Goal: Transaction & Acquisition: Download file/media

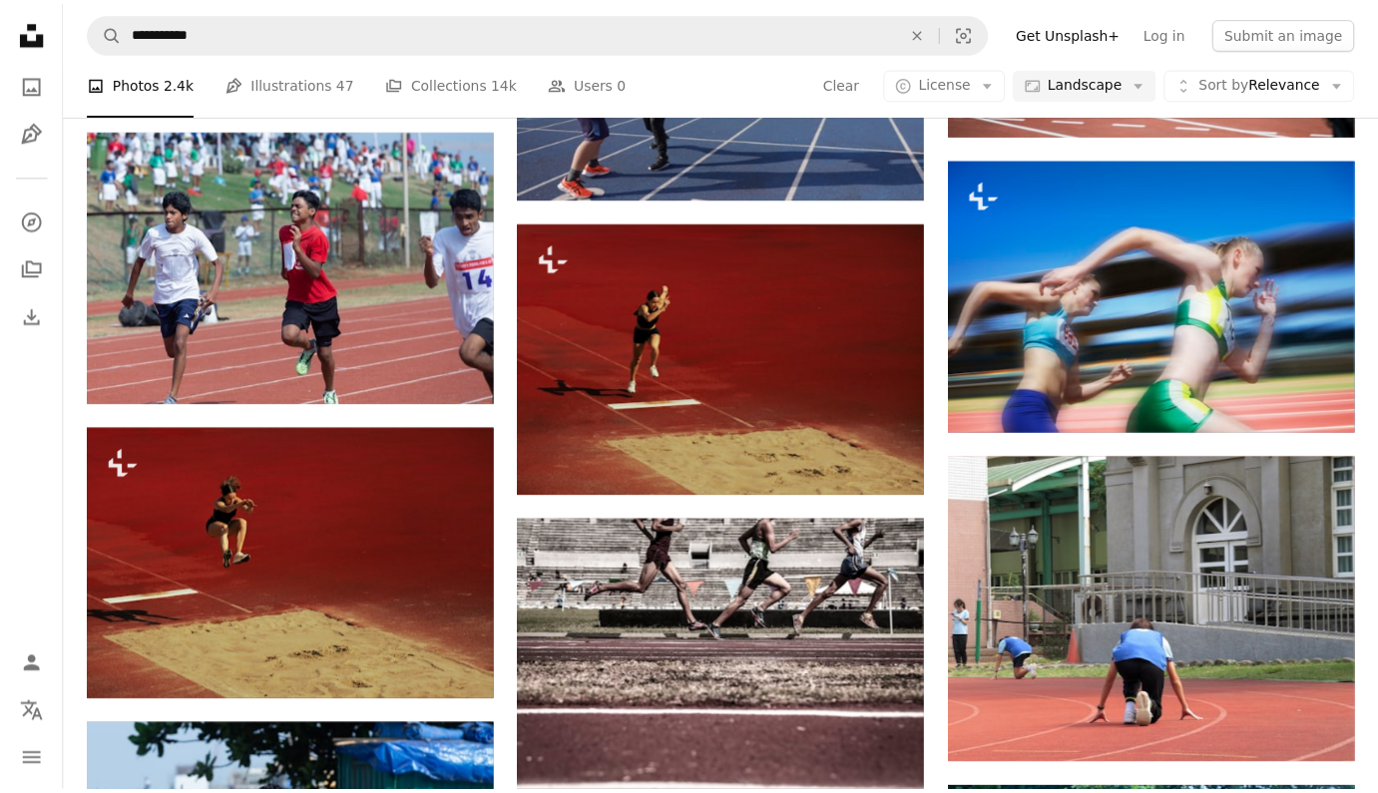
scroll to position [0, 252]
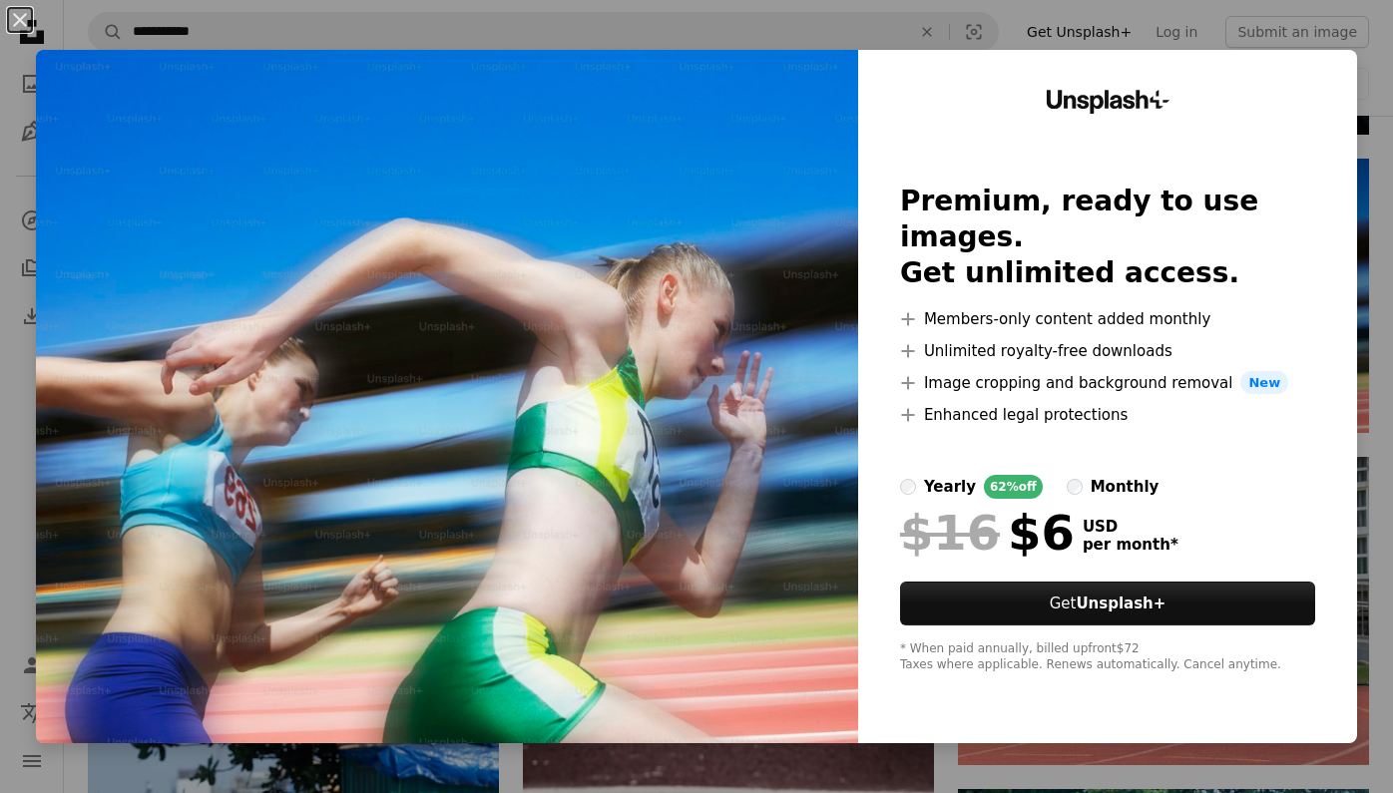
click at [1361, 65] on div "An X shape Unsplash+ Premium, ready to use images. Get unlimited access. A plus…" at bounding box center [696, 396] width 1393 height 793
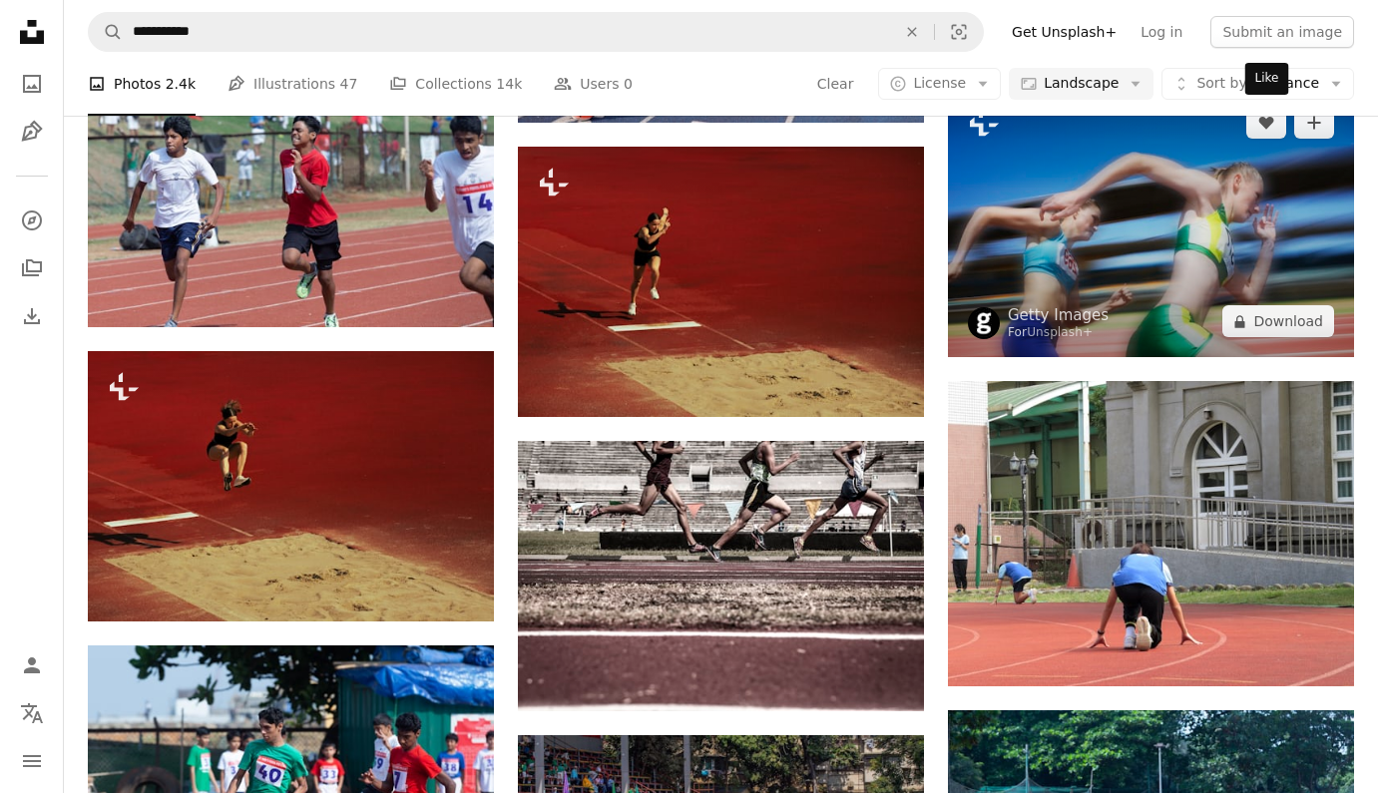
click at [1257, 89] on div "Like" at bounding box center [1267, 79] width 44 height 32
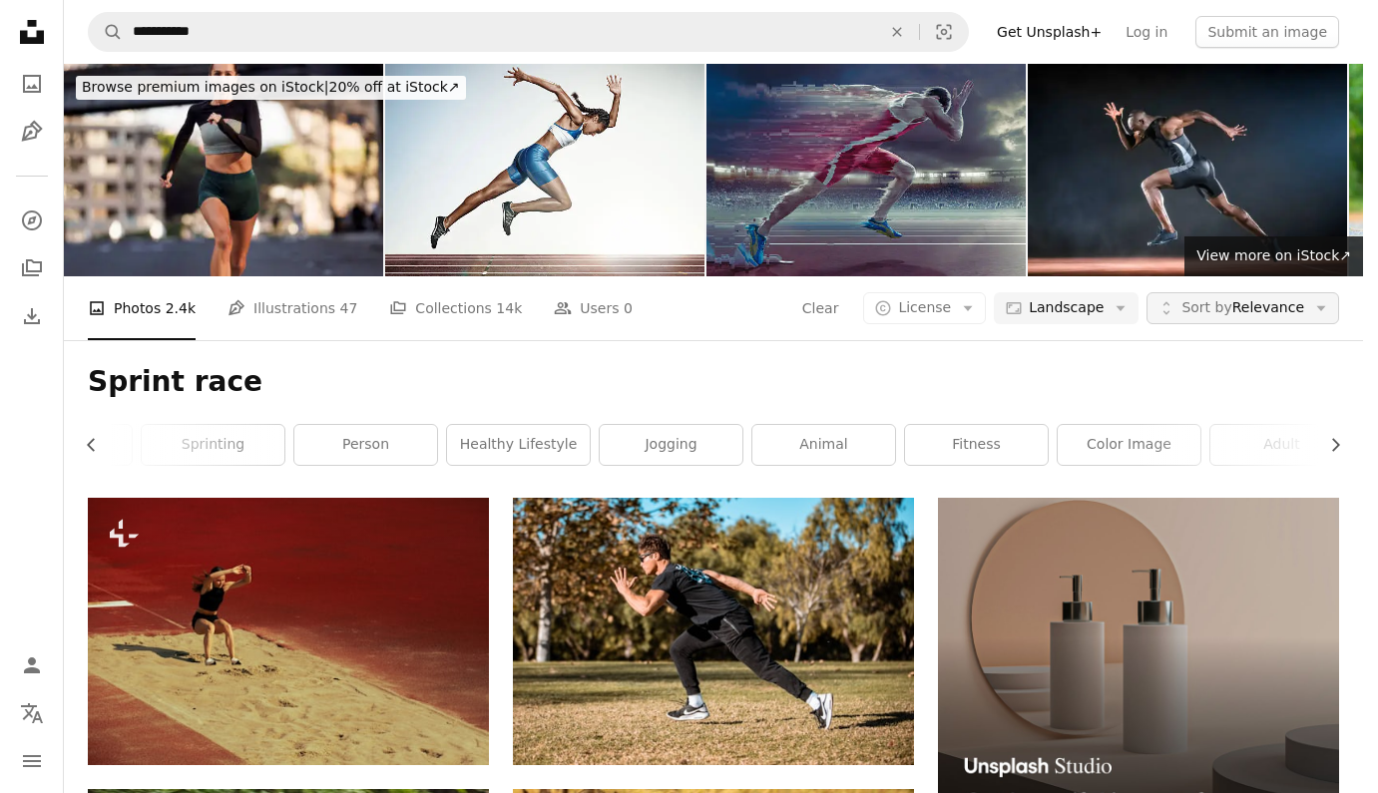
scroll to position [7027, 0]
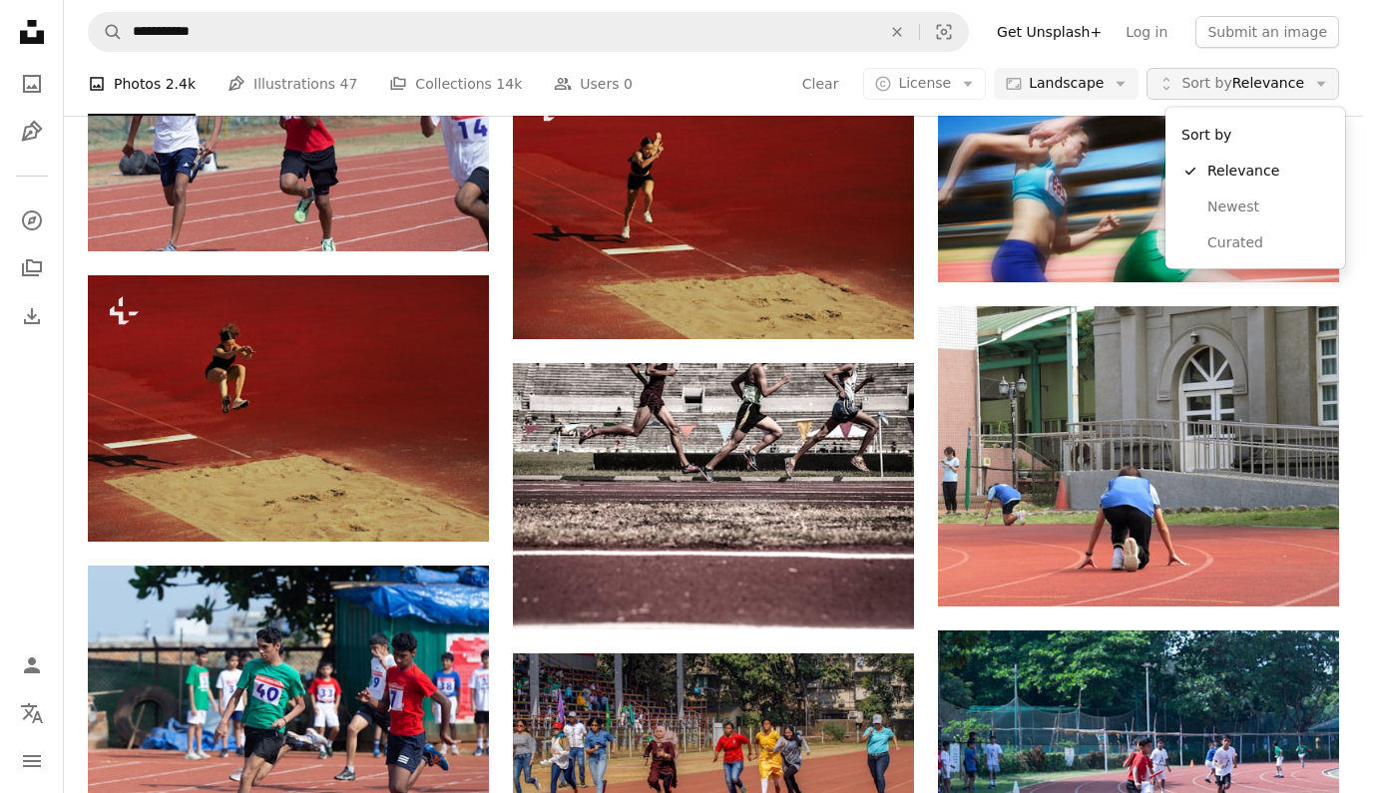
click at [1339, 74] on button "Unfold Sort by Relevance Arrow down" at bounding box center [1242, 84] width 193 height 32
click at [972, 81] on body "**********" at bounding box center [681, 396] width 1363 height 793
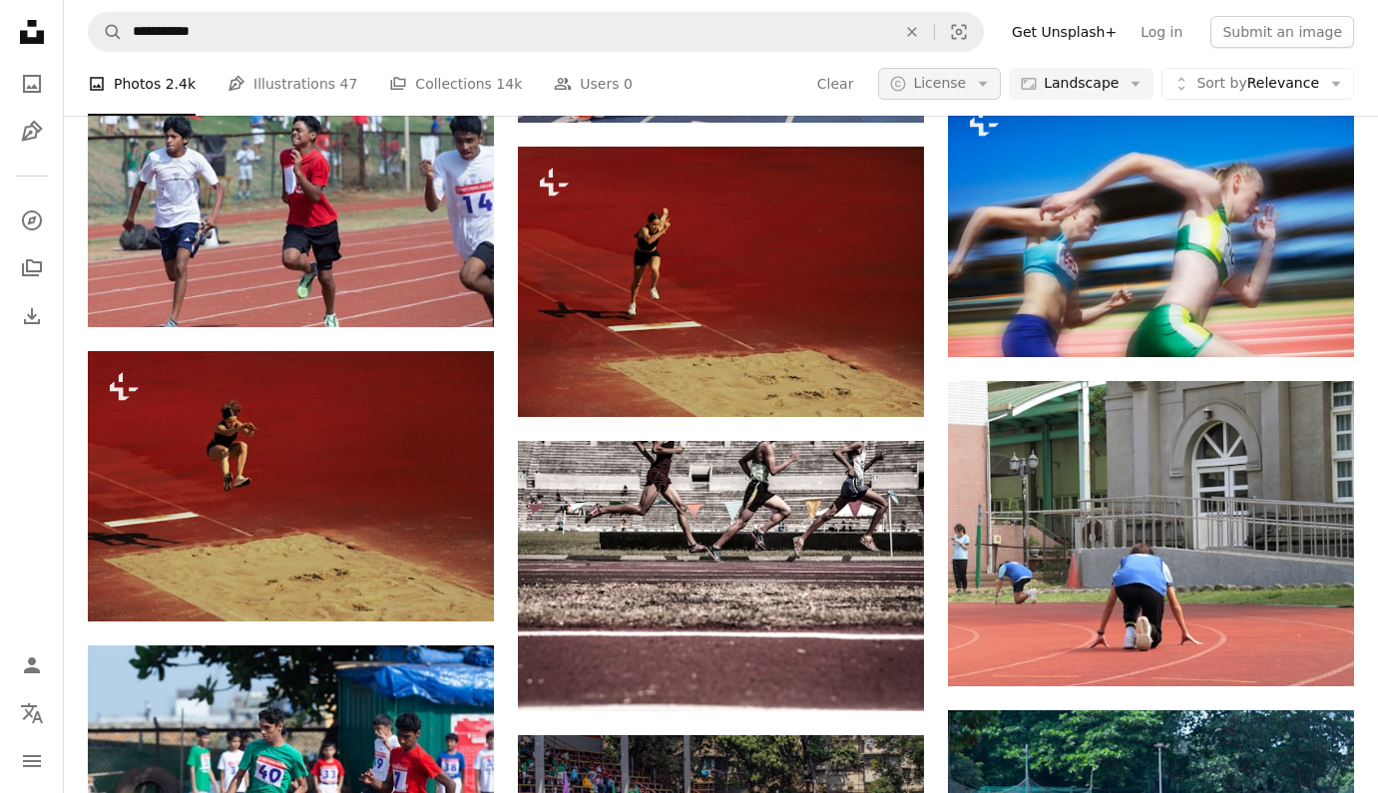
click at [966, 81] on span "License" at bounding box center [939, 83] width 53 height 16
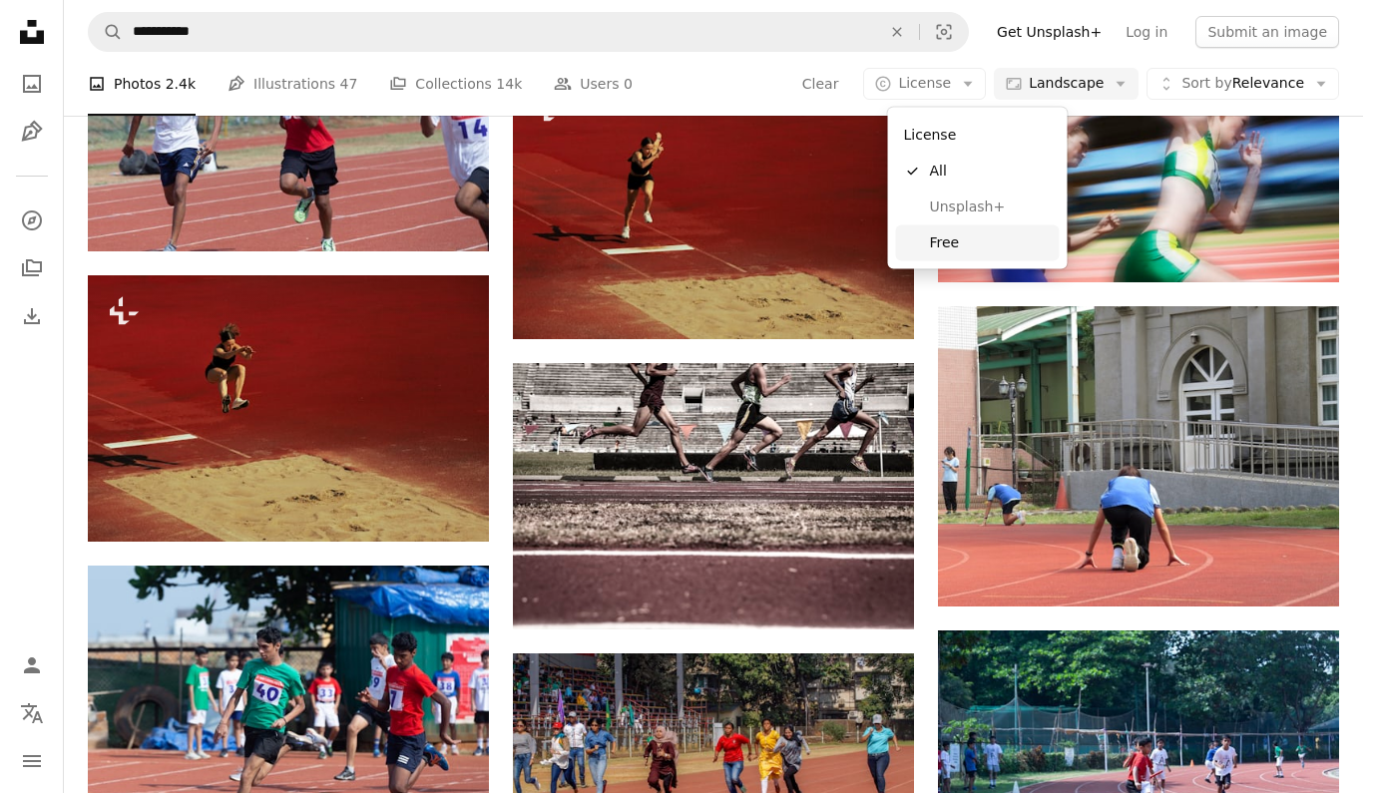
click at [935, 241] on span "Free" at bounding box center [991, 242] width 122 height 20
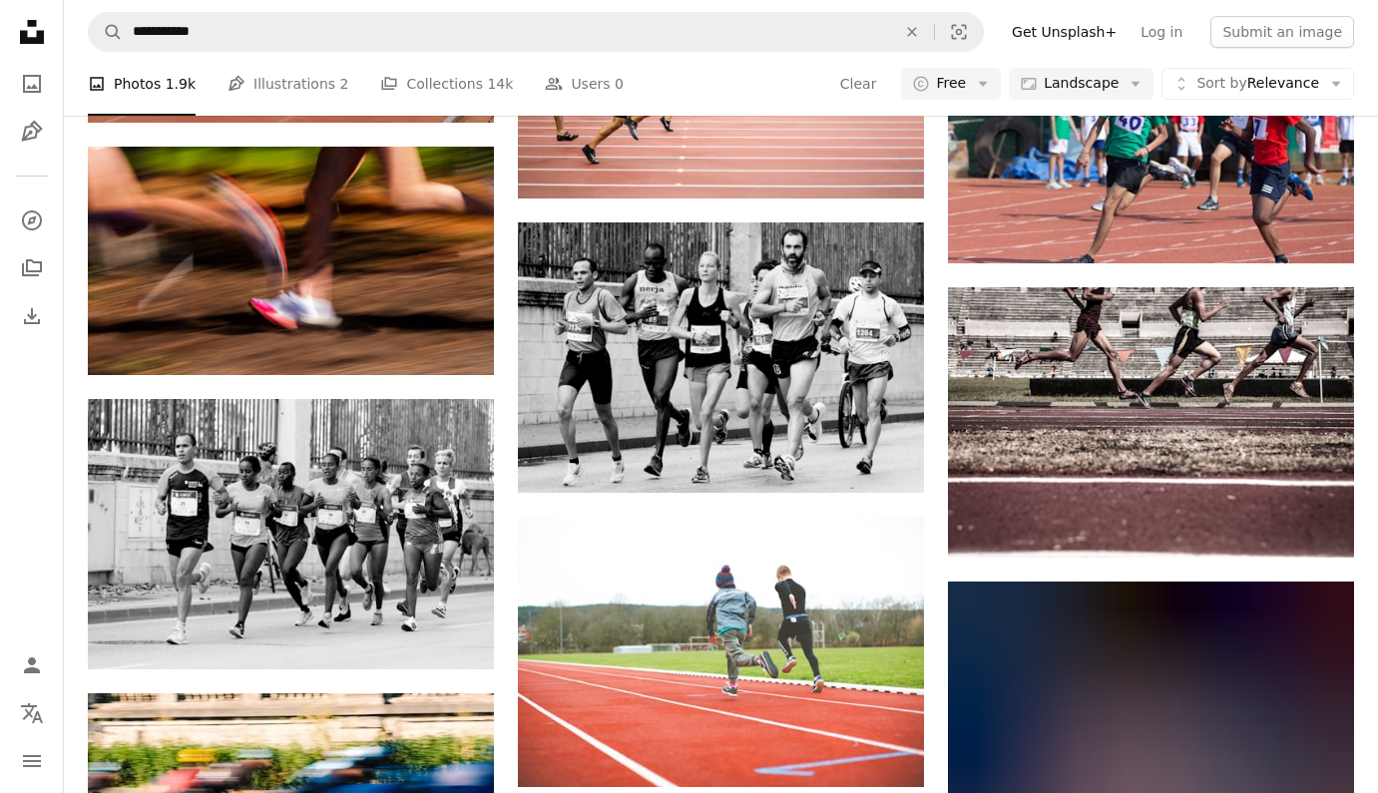
scroll to position [17496, 0]
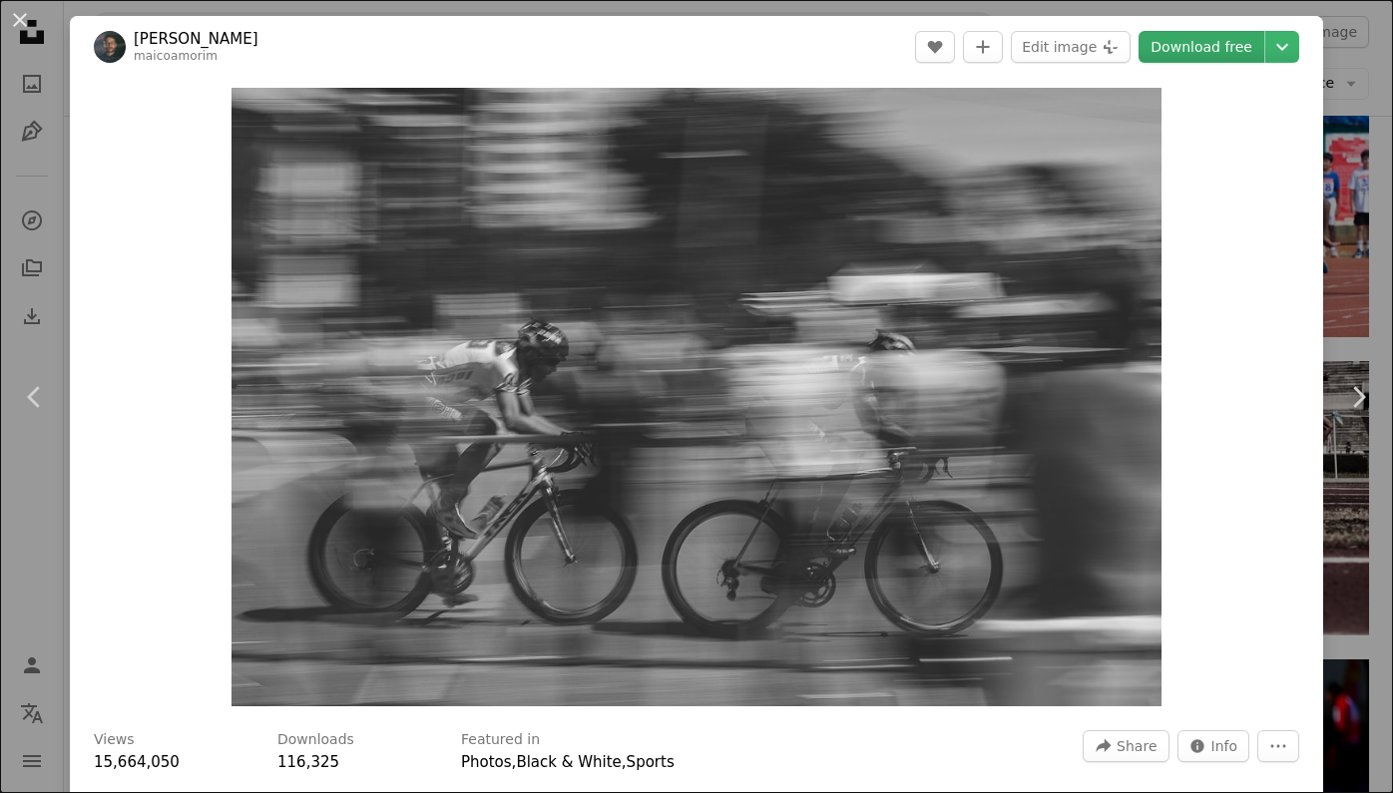
click at [1197, 40] on link "Download free" at bounding box center [1201, 47] width 126 height 32
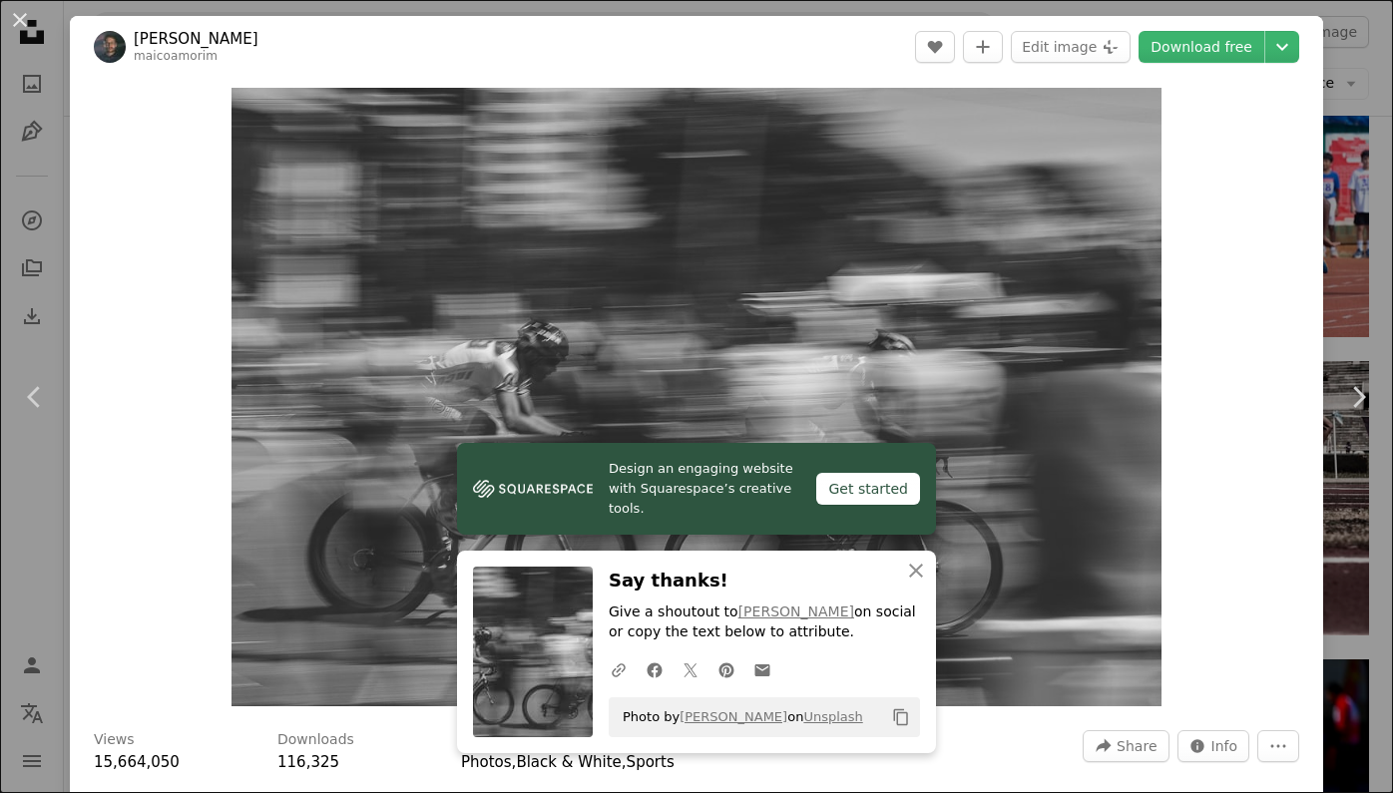
click at [1359, 191] on div "An X shape Chevron left Chevron right Design an engaging website with Squarespa…" at bounding box center [696, 396] width 1393 height 793
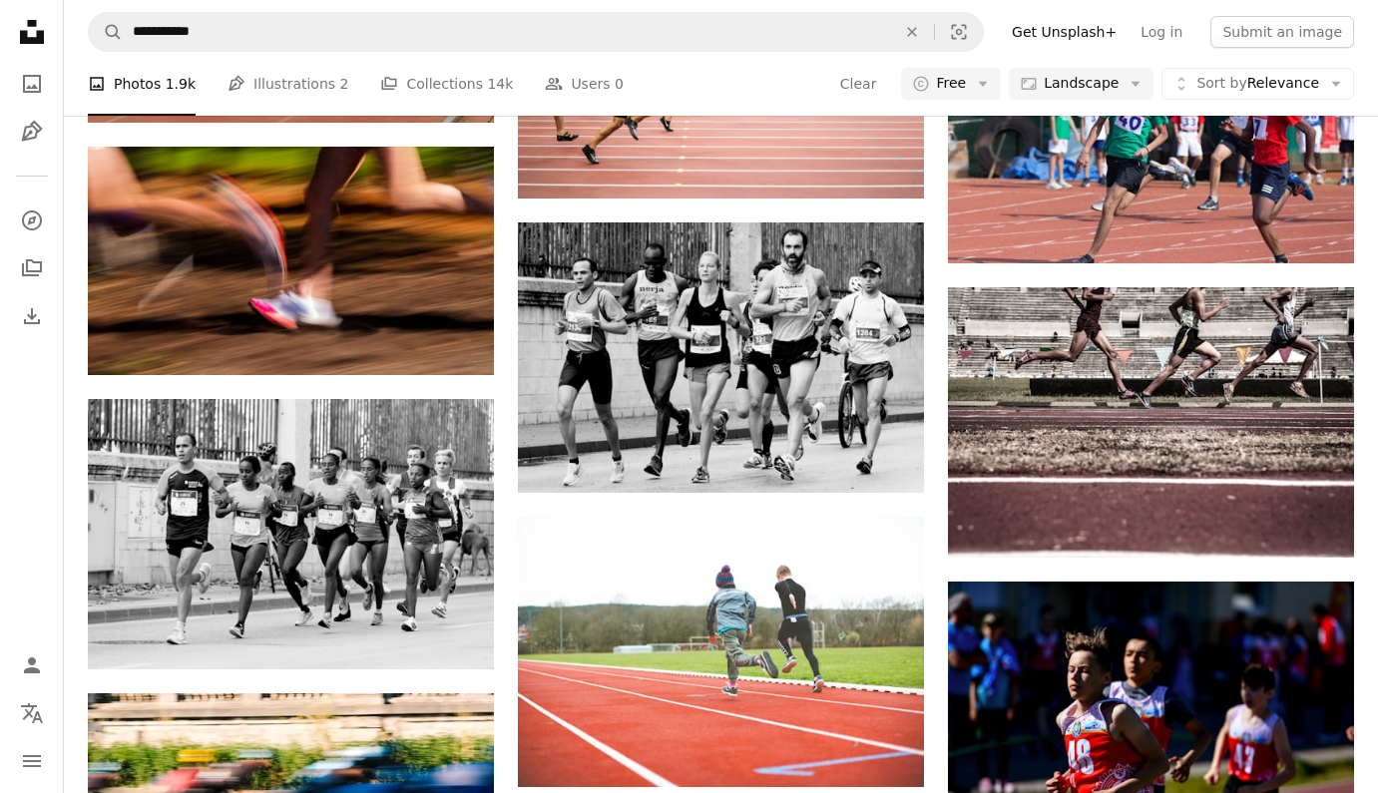
scroll to position [44061, 0]
